Goal: Navigation & Orientation: Find specific page/section

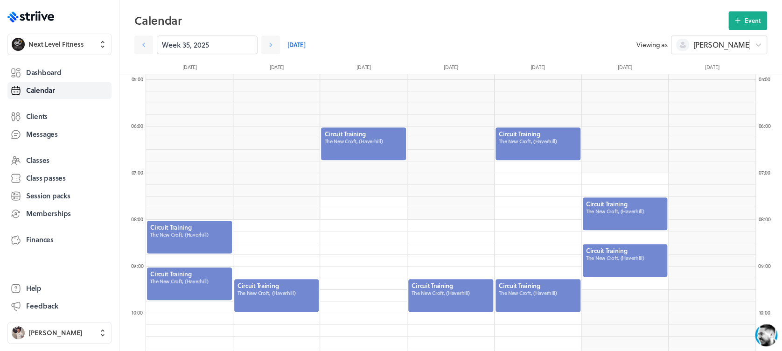
scroll to position [1119, 609]
click at [46, 72] on span "Dashboard" at bounding box center [43, 73] width 35 height 10
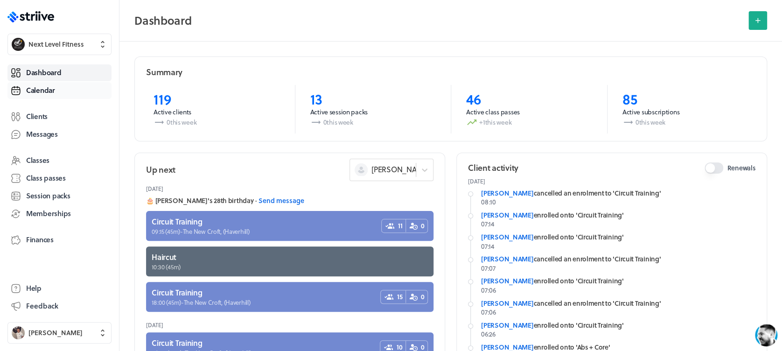
click at [46, 91] on span "Calendar" at bounding box center [40, 90] width 29 height 10
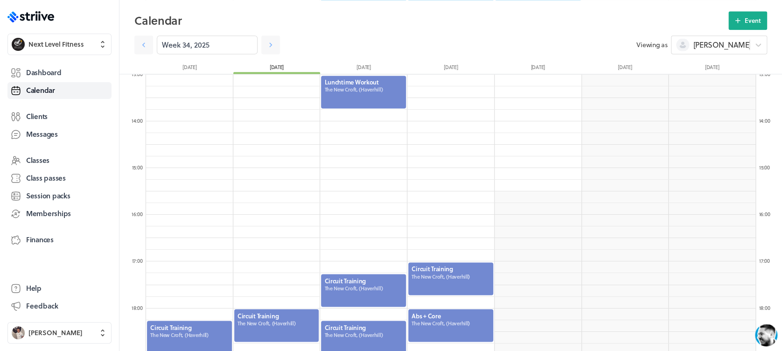
scroll to position [630, 0]
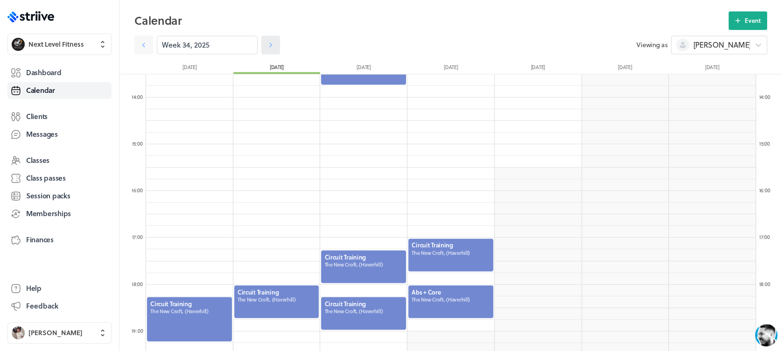
click at [266, 45] on icon at bounding box center [270, 44] width 9 height 9
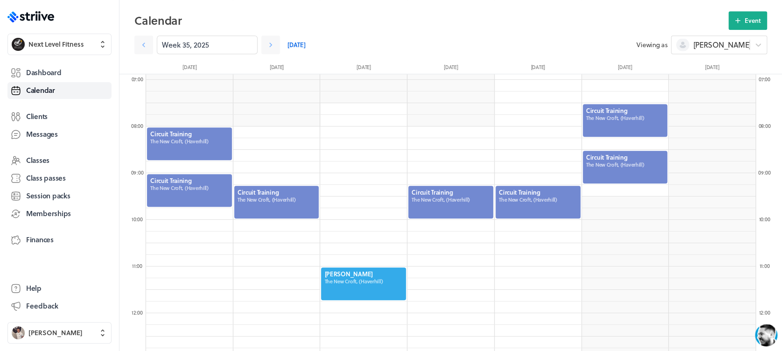
scroll to position [306, 0]
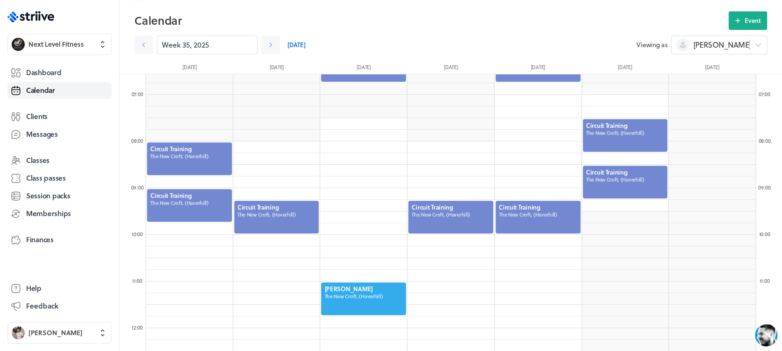
click at [187, 165] on div at bounding box center [189, 158] width 87 height 35
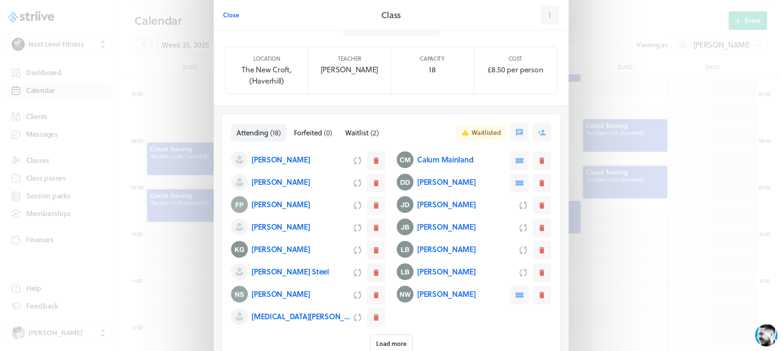
scroll to position [77, 0]
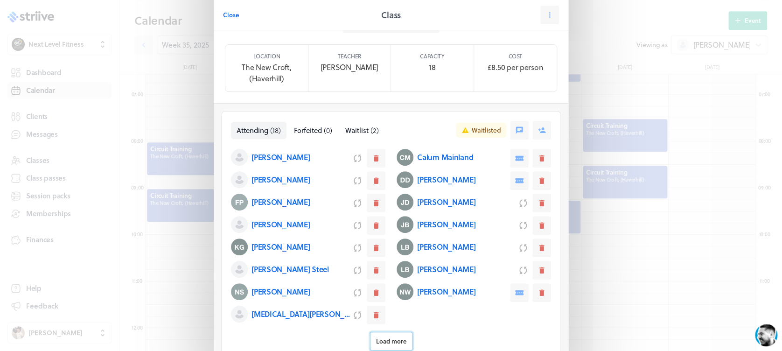
click at [376, 337] on span "Load more" at bounding box center [391, 341] width 30 height 8
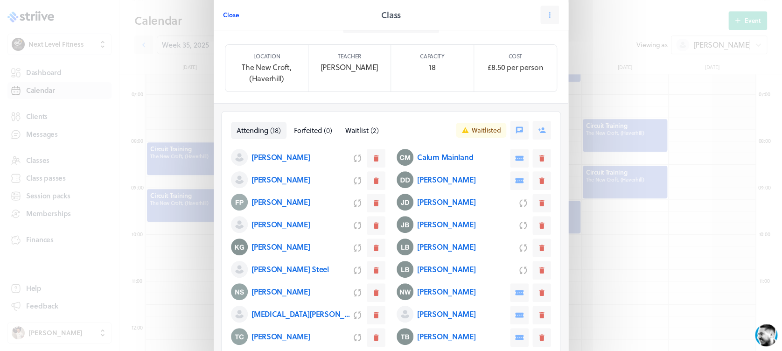
click at [226, 13] on span "Close" at bounding box center [231, 15] width 16 height 8
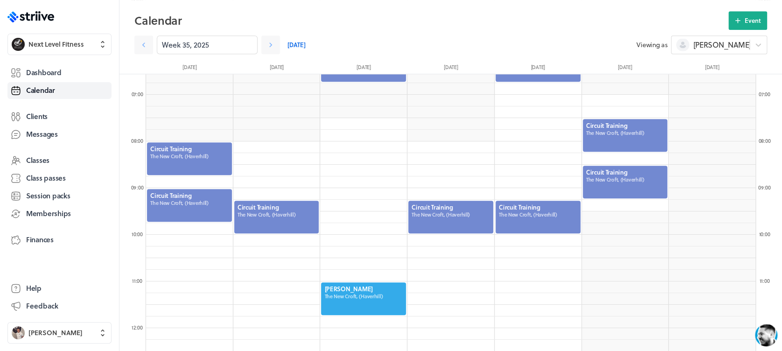
click at [210, 203] on div at bounding box center [189, 205] width 87 height 35
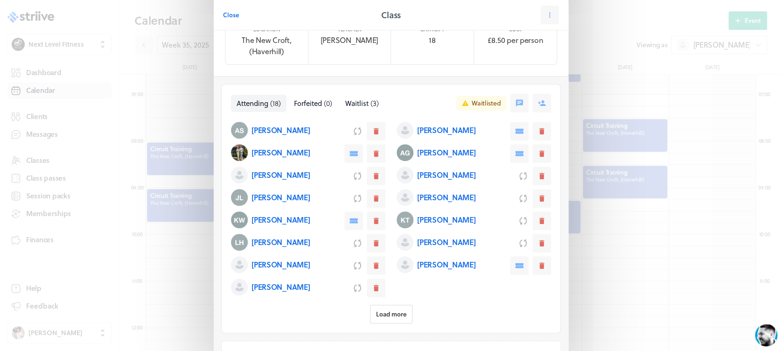
scroll to position [107, 0]
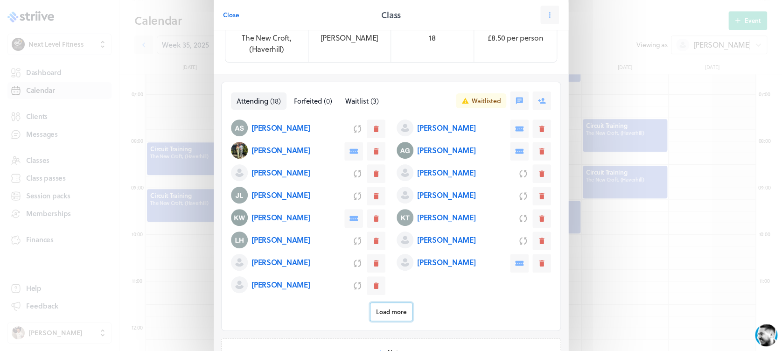
click at [392, 307] on span "Load more" at bounding box center [391, 311] width 30 height 8
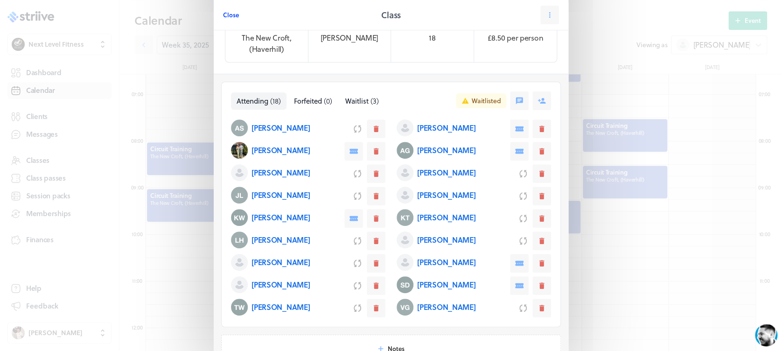
click at [223, 17] on span "Close" at bounding box center [231, 15] width 16 height 8
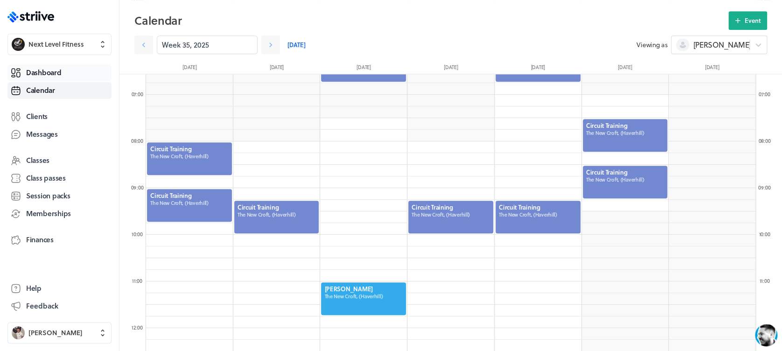
click at [51, 68] on span "Dashboard" at bounding box center [43, 73] width 35 height 10
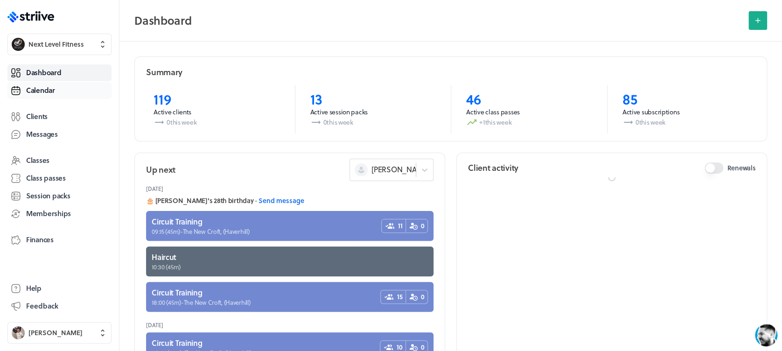
click at [53, 87] on span "Calendar" at bounding box center [40, 90] width 29 height 10
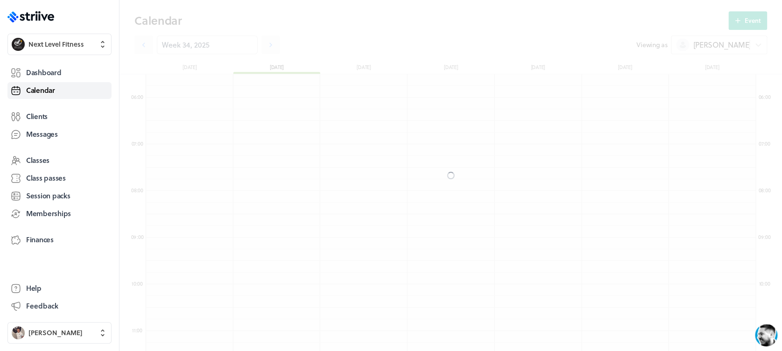
scroll to position [1119, 609]
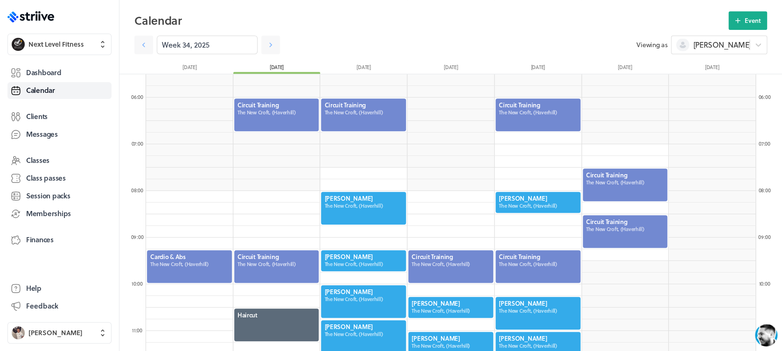
click at [302, 117] on div at bounding box center [276, 114] width 87 height 35
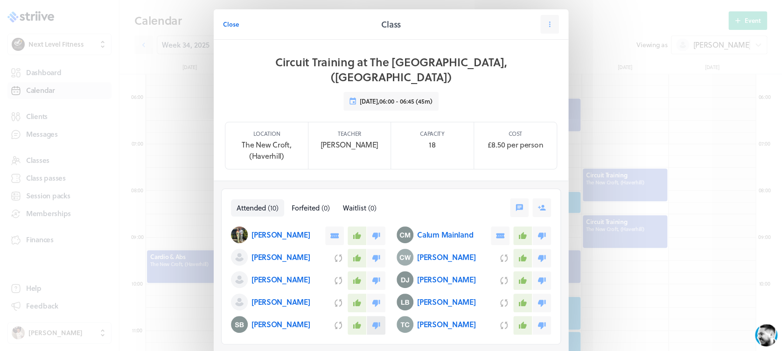
click at [376, 316] on button at bounding box center [376, 325] width 19 height 19
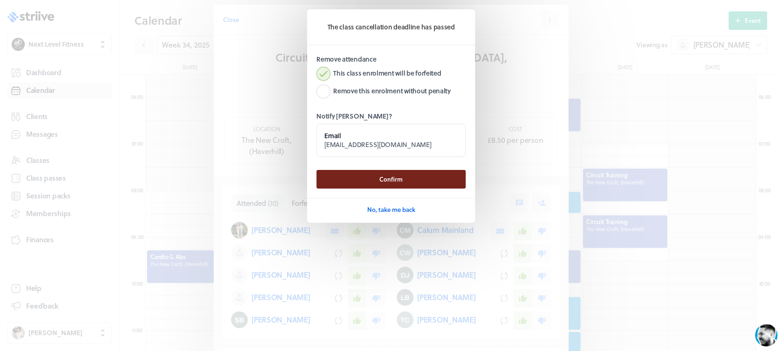
click at [392, 177] on span "Confirm" at bounding box center [390, 179] width 23 height 8
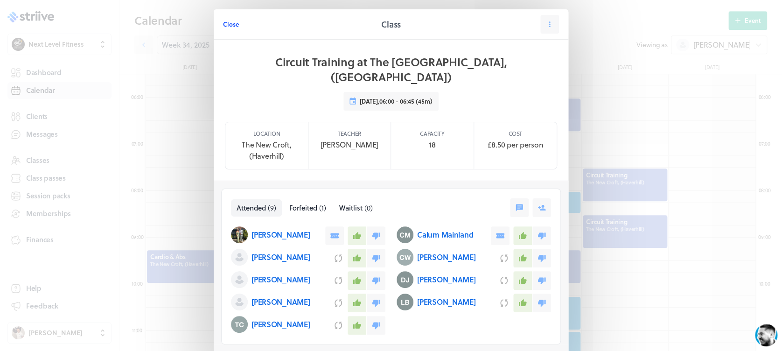
click at [226, 26] on span "Close" at bounding box center [231, 24] width 16 height 8
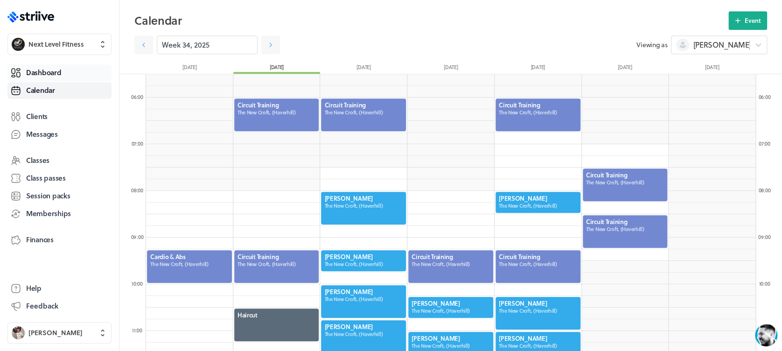
drag, startPoint x: 51, startPoint y: 69, endPoint x: 57, endPoint y: 70, distance: 5.9
click at [51, 69] on span "Dashboard" at bounding box center [43, 73] width 35 height 10
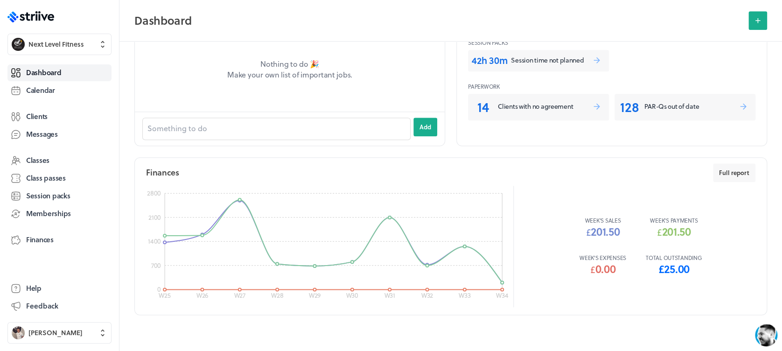
scroll to position [402, 0]
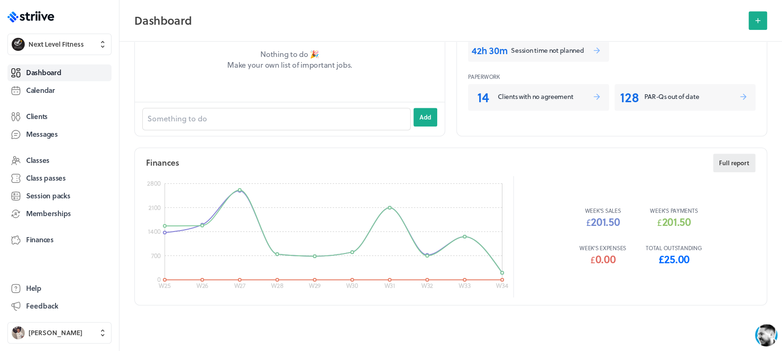
click at [731, 163] on span "Full report" at bounding box center [734, 163] width 30 height 8
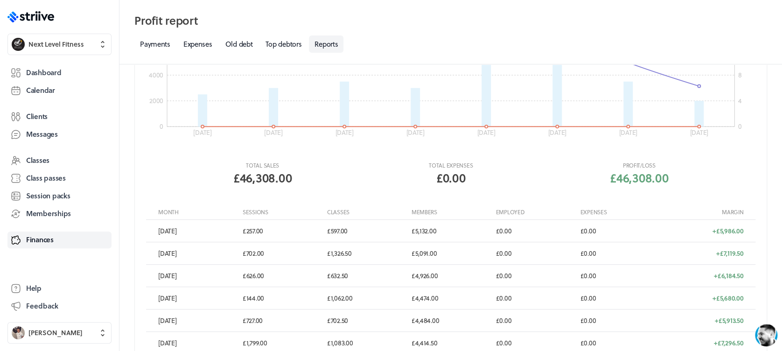
scroll to position [214, 0]
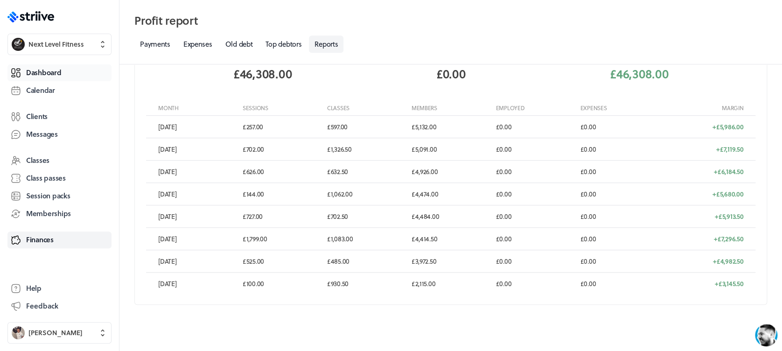
click at [60, 65] on link "Dashboard" at bounding box center [59, 72] width 104 height 17
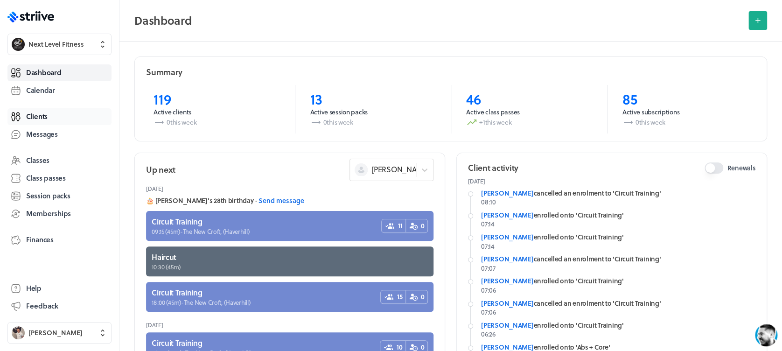
click at [41, 118] on span "Clients" at bounding box center [36, 116] width 21 height 10
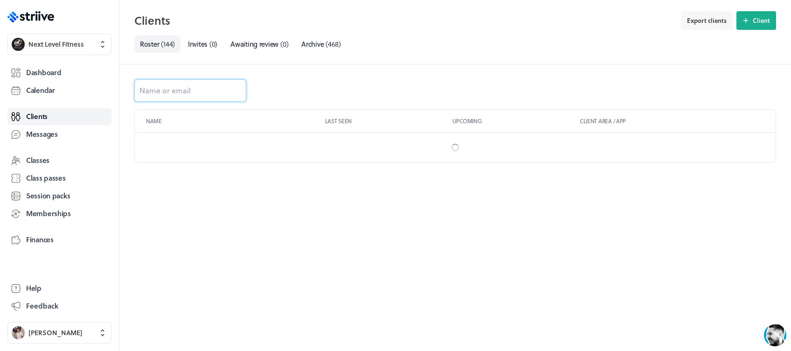
click at [207, 87] on input at bounding box center [190, 90] width 112 height 22
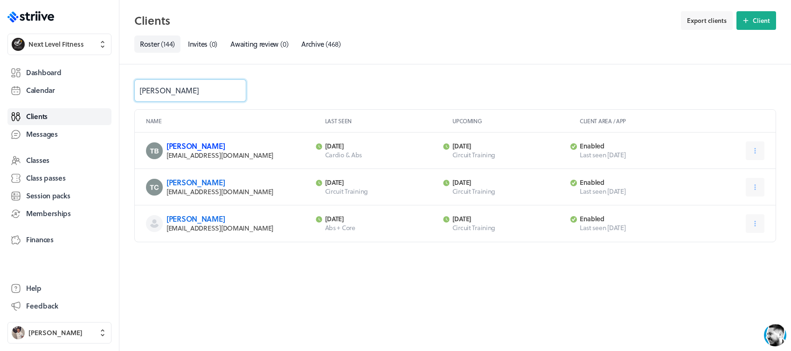
type input "[PERSON_NAME]"
click at [184, 142] on link "[PERSON_NAME]" at bounding box center [196, 145] width 58 height 11
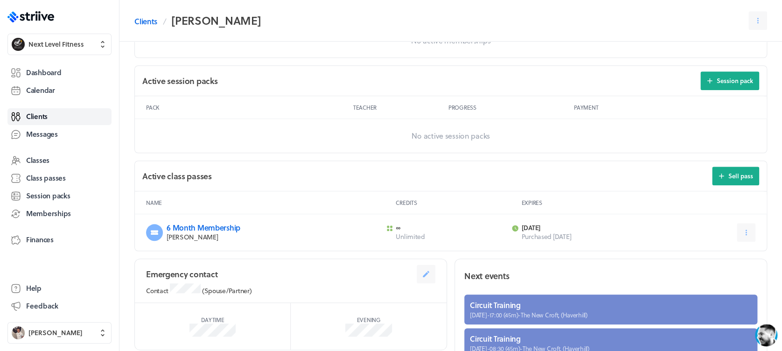
scroll to position [338, 0]
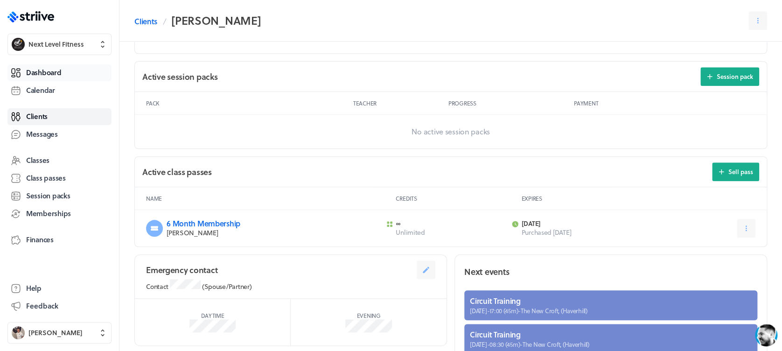
click at [49, 68] on span "Dashboard" at bounding box center [43, 73] width 35 height 10
